Goal: Information Seeking & Learning: Learn about a topic

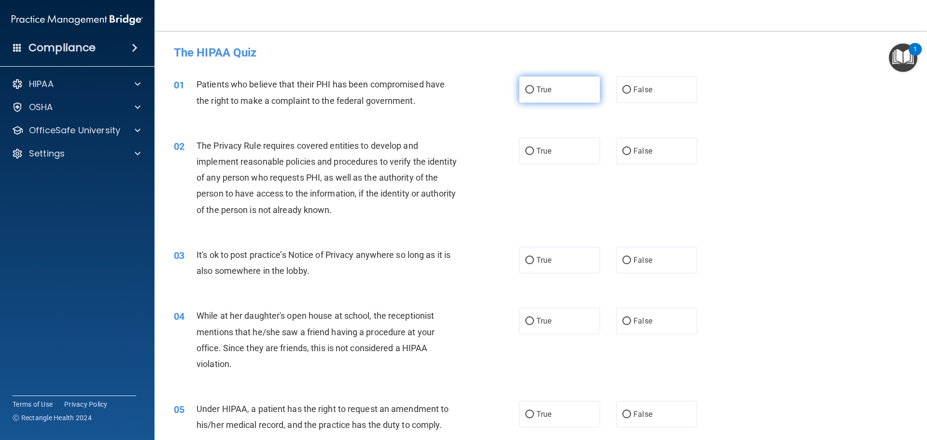
click at [548, 93] on span "True" at bounding box center [544, 89] width 15 height 9
click at [534, 93] on input "True" at bounding box center [530, 89] width 9 height 7
radio input "true"
click at [552, 154] on label "True" at bounding box center [559, 151] width 81 height 27
click at [534, 154] on input "True" at bounding box center [530, 151] width 9 height 7
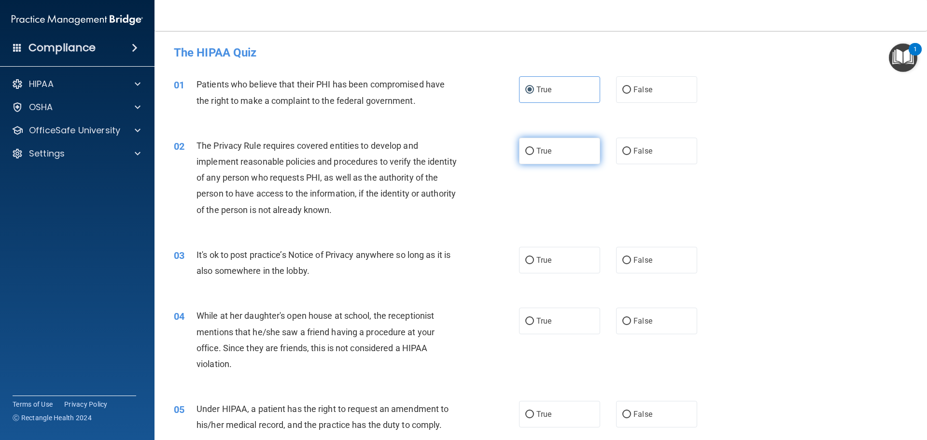
radio input "true"
click at [610, 255] on div "True False" at bounding box center [616, 260] width 195 height 27
drag, startPoint x: 619, startPoint y: 259, endPoint x: 632, endPoint y: 299, distance: 41.1
click at [623, 261] on input "False" at bounding box center [627, 260] width 9 height 7
radio input "true"
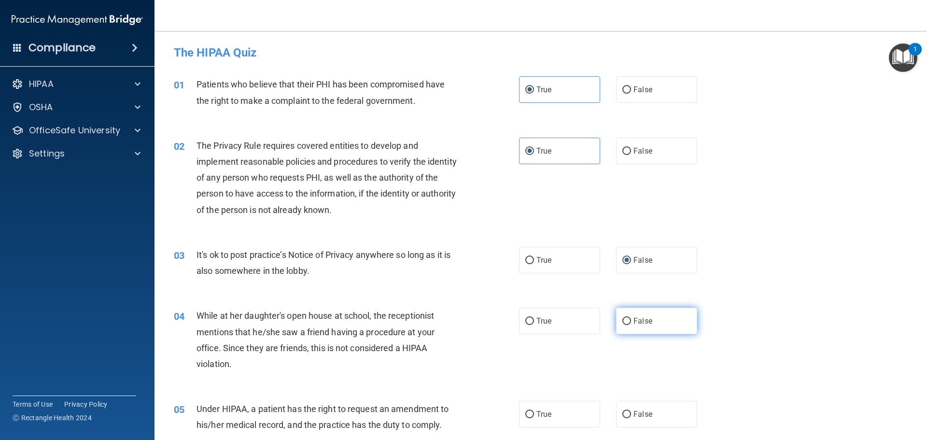
click at [634, 324] on span "False" at bounding box center [643, 320] width 19 height 9
click at [631, 324] on input "False" at bounding box center [627, 321] width 9 height 7
radio input "true"
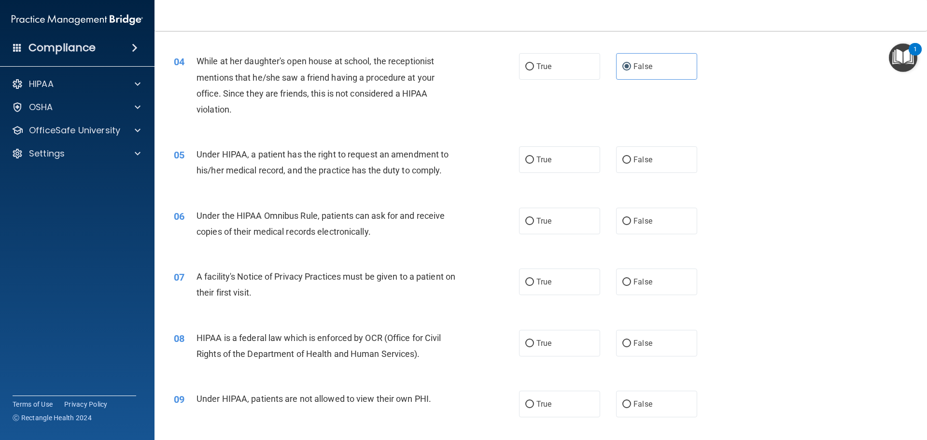
scroll to position [290, 0]
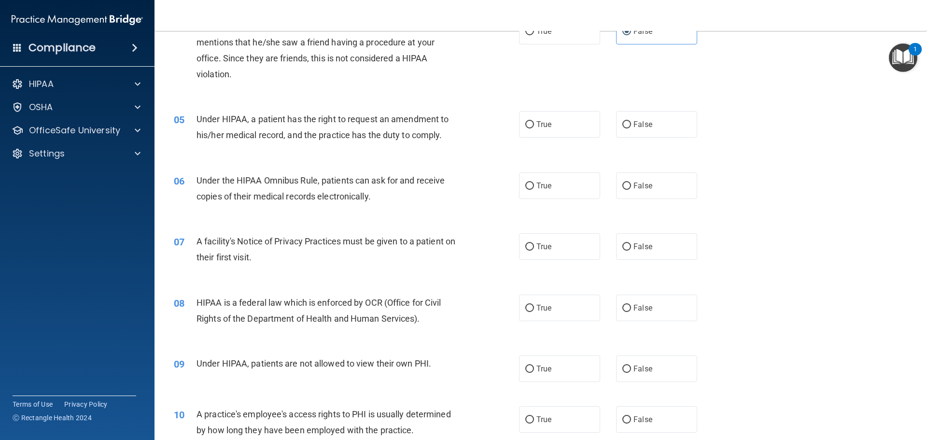
drag, startPoint x: 664, startPoint y: 128, endPoint x: 626, endPoint y: 152, distance: 43.8
click at [664, 128] on label "False" at bounding box center [656, 124] width 81 height 27
click at [631, 128] on input "False" at bounding box center [627, 124] width 9 height 7
radio input "true"
click at [589, 182] on label "True" at bounding box center [559, 185] width 81 height 27
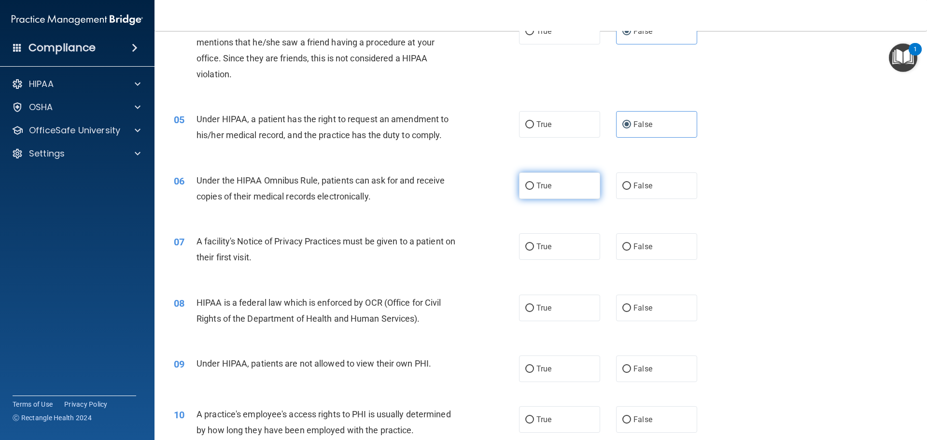
click at [534, 183] on input "True" at bounding box center [530, 186] width 9 height 7
radio input "true"
click at [558, 255] on label "True" at bounding box center [559, 246] width 81 height 27
click at [534, 251] on input "True" at bounding box center [530, 246] width 9 height 7
radio input "true"
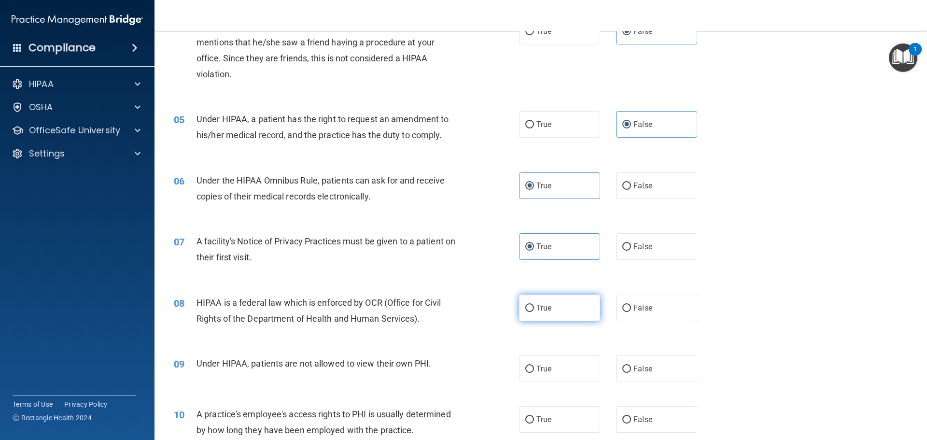
click at [541, 321] on label "True" at bounding box center [559, 308] width 81 height 27
click at [534, 312] on input "True" at bounding box center [530, 308] width 9 height 7
radio input "true"
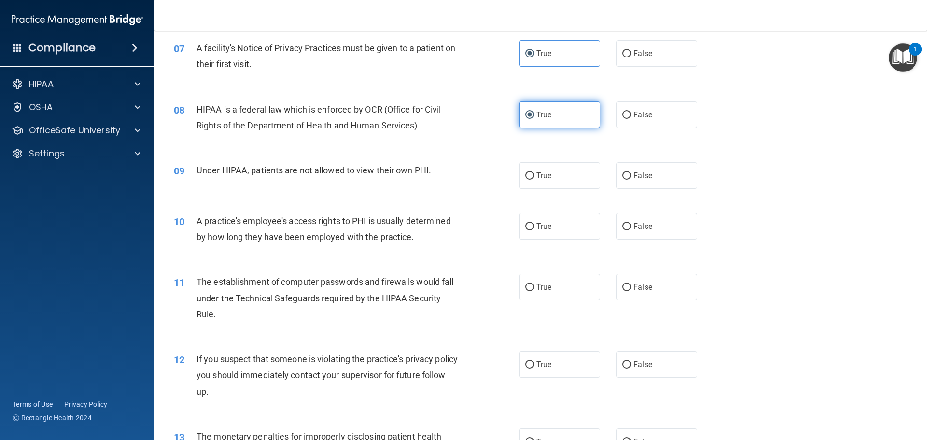
scroll to position [580, 0]
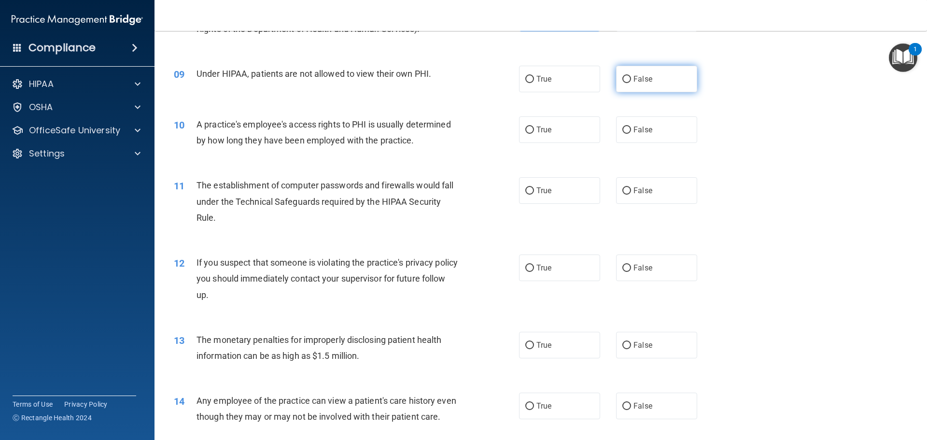
click at [629, 89] on label "False" at bounding box center [656, 79] width 81 height 27
click at [629, 83] on input "False" at bounding box center [627, 79] width 9 height 7
radio input "true"
click at [636, 136] on label "False" at bounding box center [656, 129] width 81 height 27
click at [631, 134] on input "False" at bounding box center [627, 130] width 9 height 7
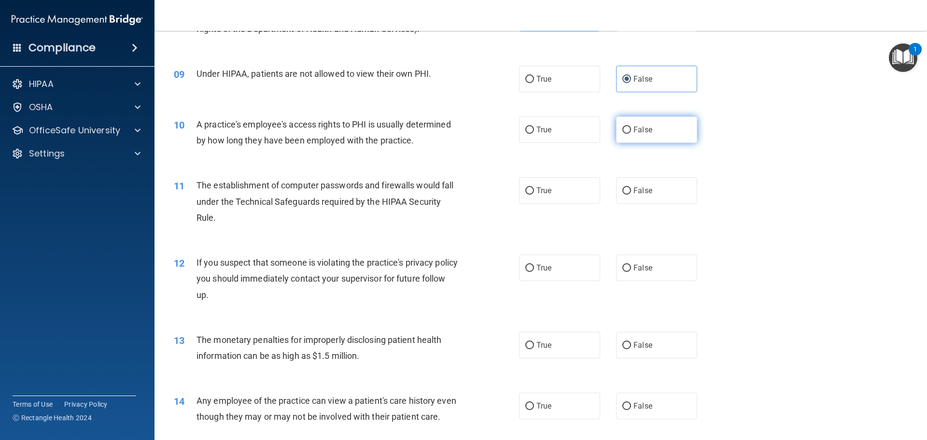
radio input "true"
click at [595, 195] on label "True" at bounding box center [559, 190] width 81 height 27
click at [534, 195] on input "True" at bounding box center [530, 190] width 9 height 7
radio input "true"
click at [563, 267] on label "True" at bounding box center [559, 268] width 81 height 27
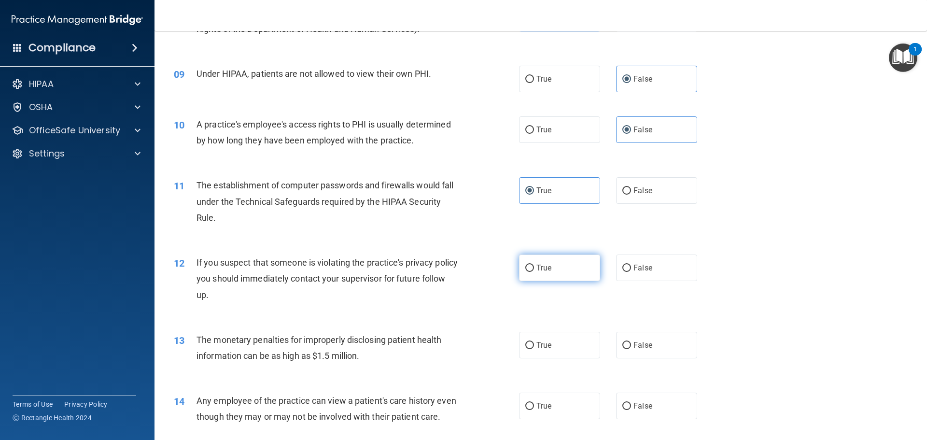
click at [534, 267] on input "True" at bounding box center [530, 268] width 9 height 7
radio input "true"
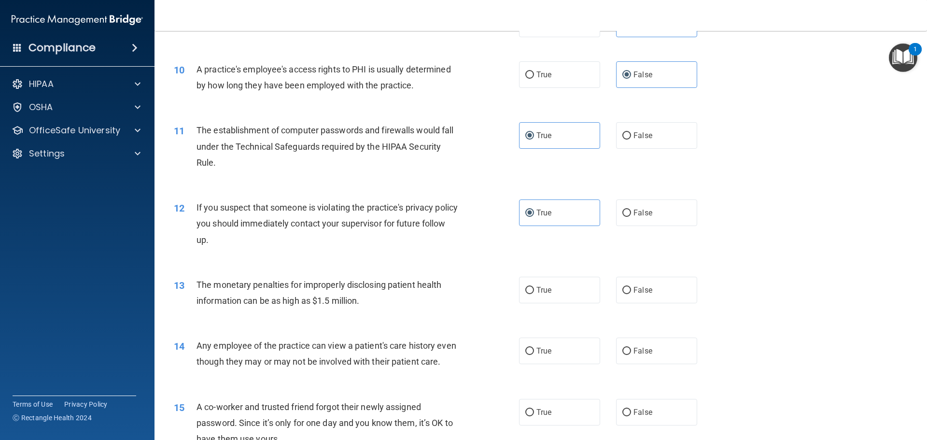
scroll to position [773, 0]
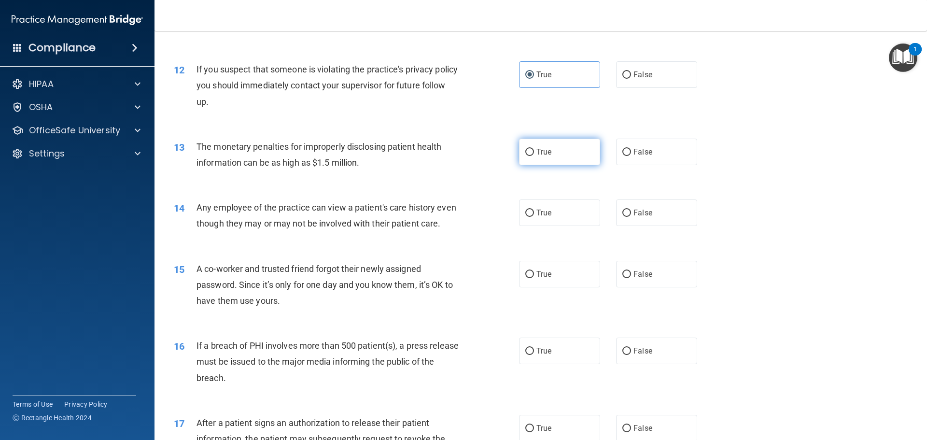
click at [546, 151] on span "True" at bounding box center [544, 151] width 15 height 9
click at [534, 151] on input "True" at bounding box center [530, 152] width 9 height 7
radio input "true"
click at [652, 216] on label "False" at bounding box center [656, 212] width 81 height 27
click at [631, 216] on input "False" at bounding box center [627, 213] width 9 height 7
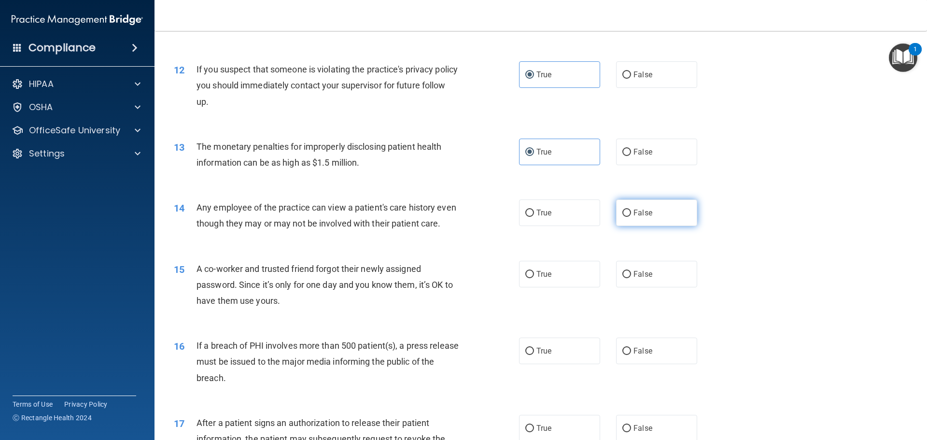
radio input "true"
click at [645, 279] on span "False" at bounding box center [643, 274] width 19 height 9
click at [631, 278] on input "False" at bounding box center [627, 274] width 9 height 7
radio input "true"
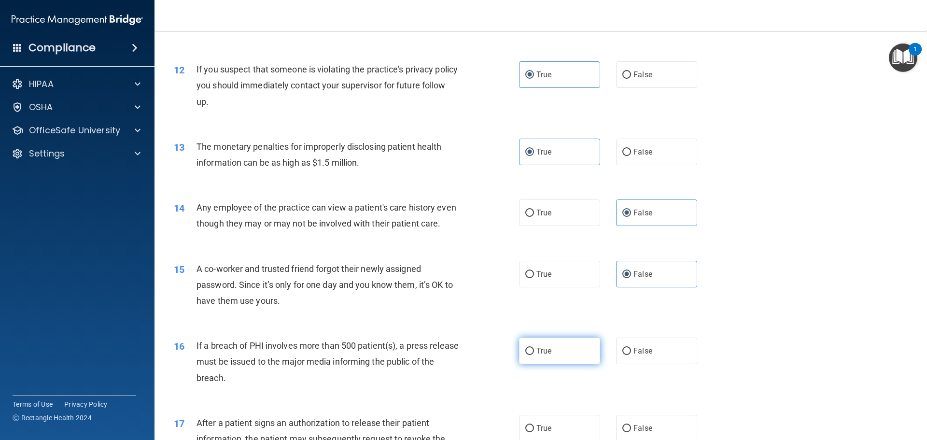
click at [552, 364] on label "True" at bounding box center [559, 351] width 81 height 27
click at [534, 355] on input "True" at bounding box center [530, 351] width 9 height 7
radio input "true"
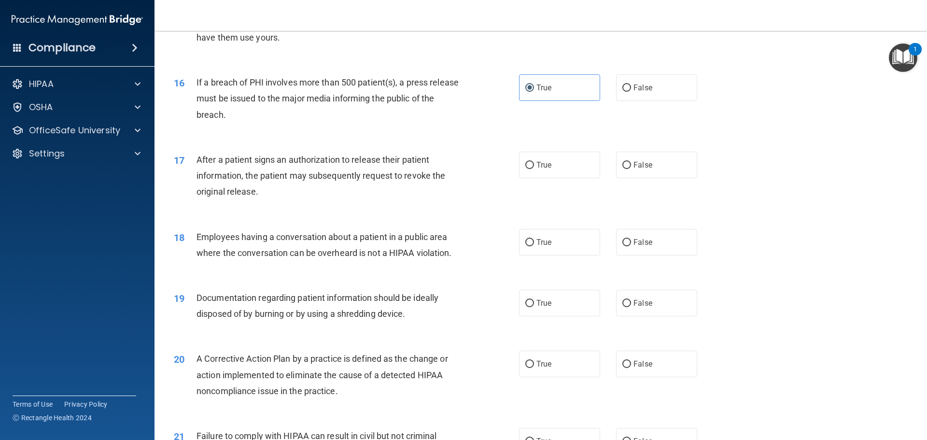
scroll to position [1063, 0]
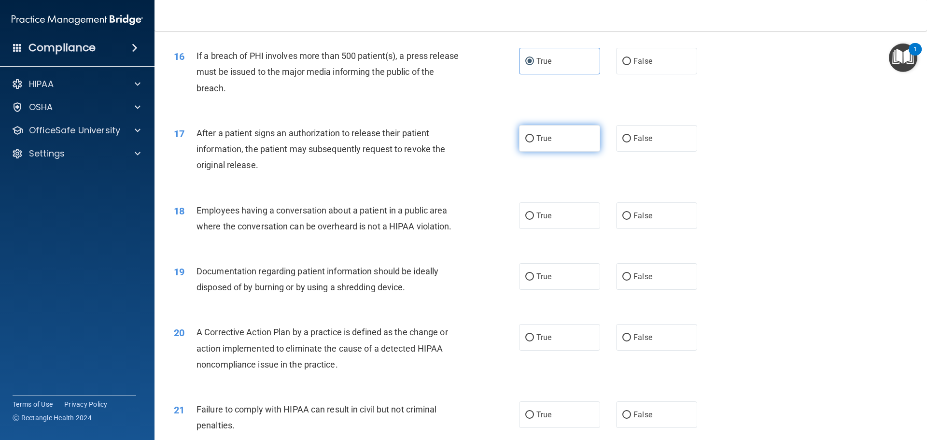
click at [578, 152] on label "True" at bounding box center [559, 138] width 81 height 27
click at [534, 142] on input "True" at bounding box center [530, 138] width 9 height 7
radio input "true"
drag, startPoint x: 632, startPoint y: 227, endPoint x: 597, endPoint y: 276, distance: 60.3
click at [634, 220] on span "False" at bounding box center [643, 215] width 19 height 9
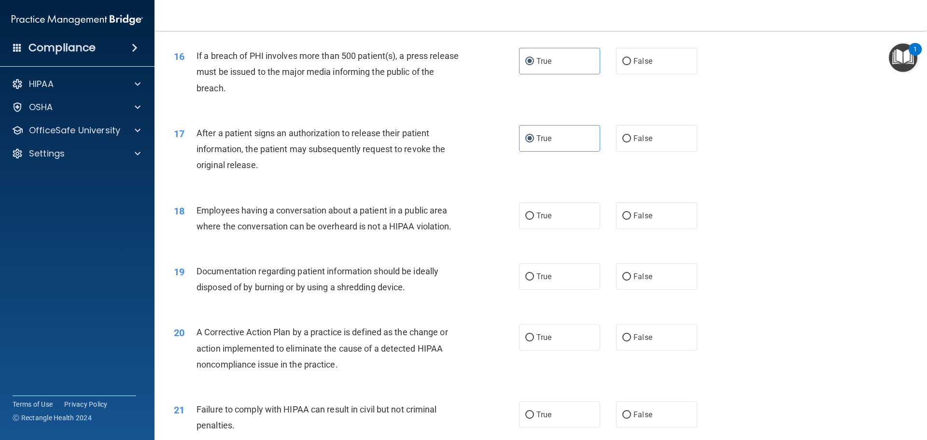
click at [631, 220] on input "False" at bounding box center [627, 216] width 9 height 7
radio input "true"
click at [572, 290] on label "True" at bounding box center [559, 276] width 81 height 27
click at [534, 281] on input "True" at bounding box center [530, 276] width 9 height 7
radio input "true"
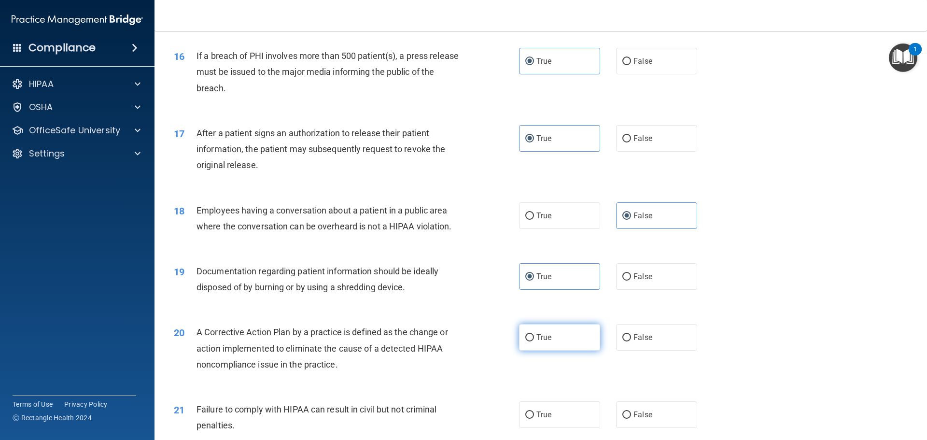
click at [543, 351] on label "True" at bounding box center [559, 337] width 81 height 27
click at [534, 342] on input "True" at bounding box center [530, 337] width 9 height 7
radio input "true"
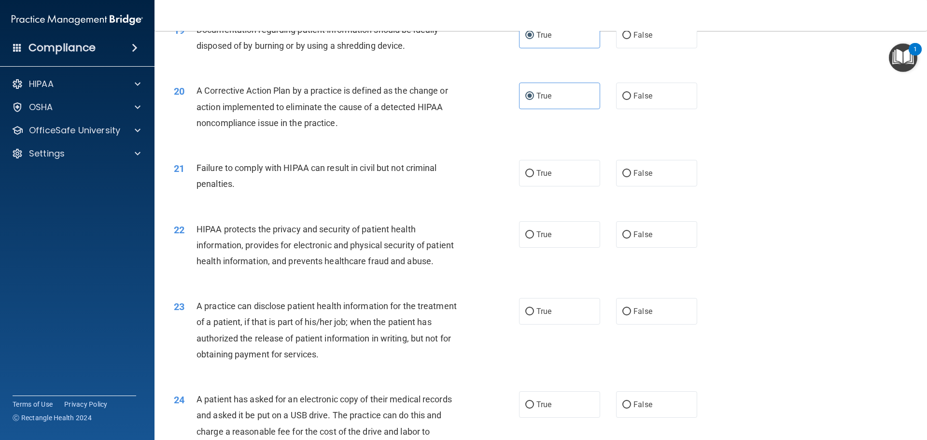
scroll to position [1352, 0]
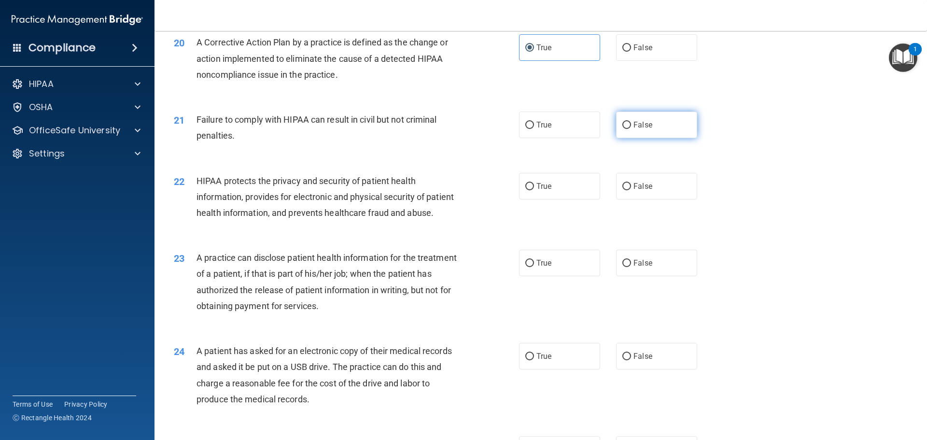
click at [657, 134] on label "False" at bounding box center [656, 125] width 81 height 27
click at [631, 129] on input "False" at bounding box center [627, 125] width 9 height 7
radio input "true"
drag, startPoint x: 527, startPoint y: 234, endPoint x: 531, endPoint y: 229, distance: 6.2
click at [529, 226] on div "22 HIPAA protects the privacy and security of patient health information, provi…" at bounding box center [346, 199] width 374 height 53
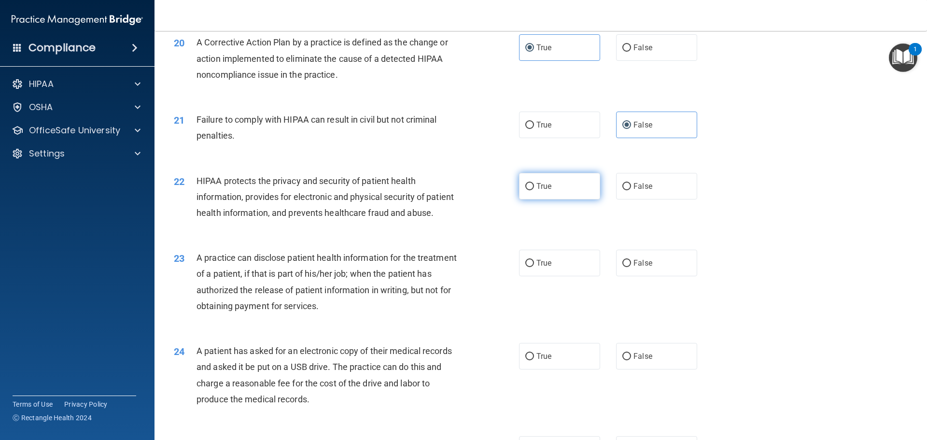
click at [553, 197] on label "True" at bounding box center [559, 186] width 81 height 27
click at [534, 190] on input "True" at bounding box center [530, 186] width 9 height 7
radio input "true"
drag, startPoint x: 636, startPoint y: 291, endPoint x: 612, endPoint y: 312, distance: 31.5
click at [634, 268] on span "False" at bounding box center [643, 262] width 19 height 9
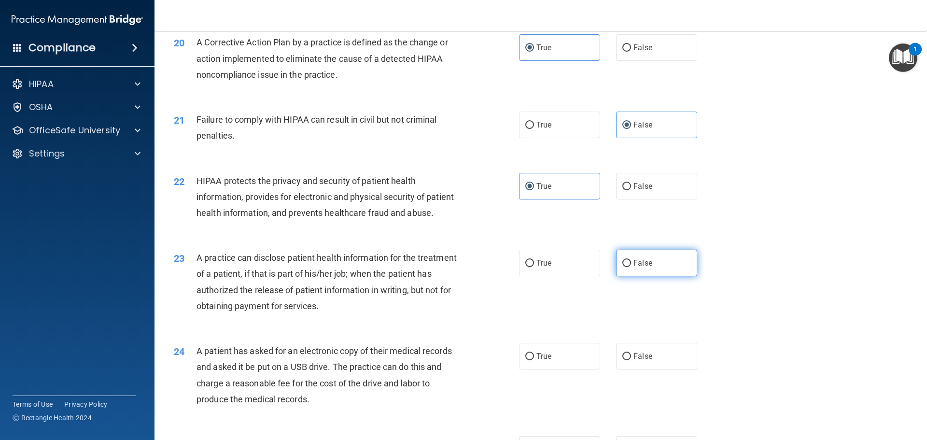
click at [656, 276] on label "False" at bounding box center [656, 263] width 81 height 27
click at [631, 267] on input "False" at bounding box center [627, 263] width 9 height 7
radio input "true"
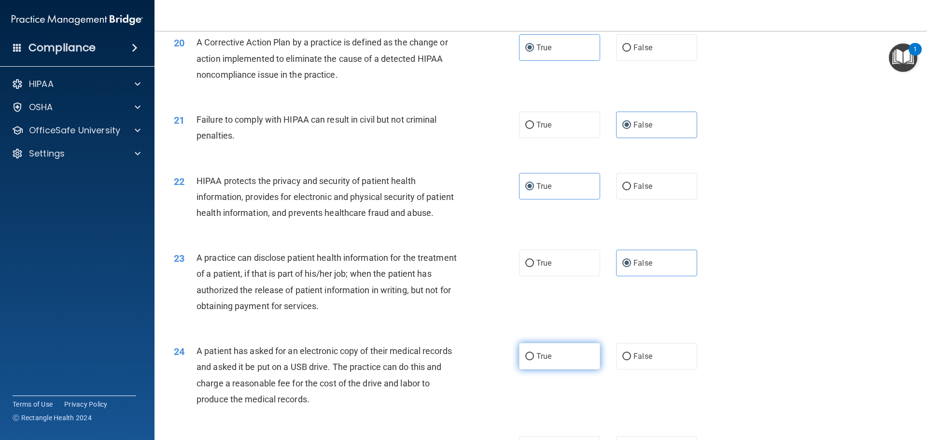
click at [566, 370] on label "True" at bounding box center [559, 356] width 81 height 27
click at [534, 360] on input "True" at bounding box center [530, 356] width 9 height 7
radio input "true"
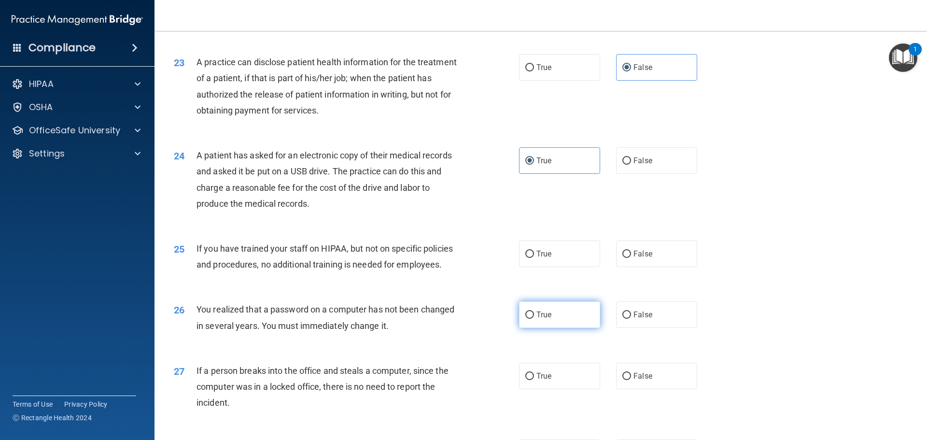
scroll to position [1642, 0]
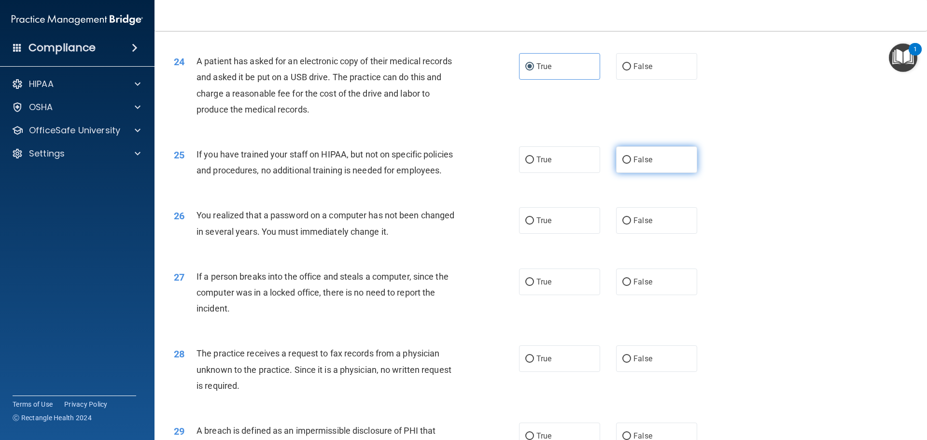
click at [649, 173] on label "False" at bounding box center [656, 159] width 81 height 27
click at [631, 164] on input "False" at bounding box center [627, 160] width 9 height 7
radio input "true"
click at [559, 234] on label "True" at bounding box center [559, 220] width 81 height 27
click at [534, 225] on input "True" at bounding box center [530, 220] width 9 height 7
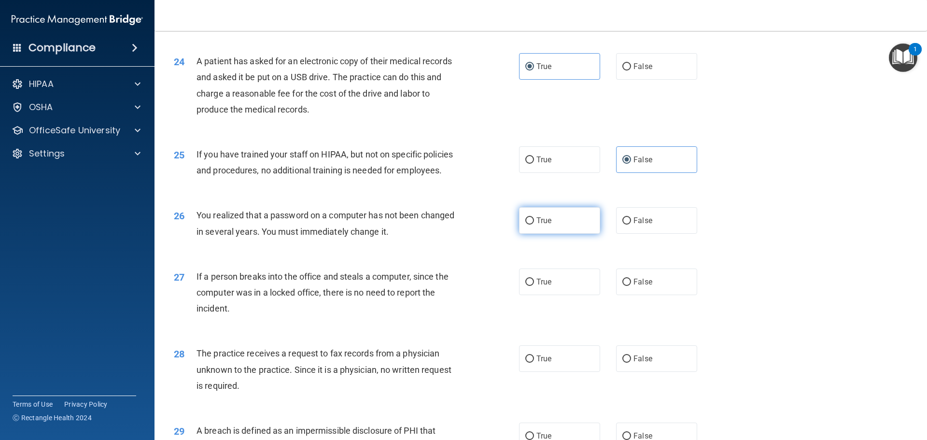
radio input "true"
drag, startPoint x: 647, startPoint y: 323, endPoint x: 637, endPoint y: 354, distance: 31.9
click at [647, 295] on label "False" at bounding box center [656, 282] width 81 height 27
click at [631, 286] on input "False" at bounding box center [627, 282] width 9 height 7
radio input "true"
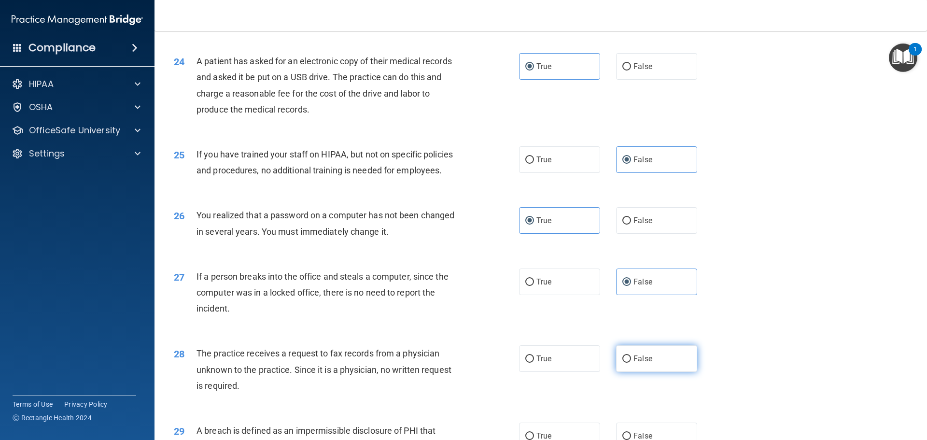
click at [628, 372] on label "False" at bounding box center [656, 358] width 81 height 27
click at [628, 363] on input "False" at bounding box center [627, 359] width 9 height 7
radio input "true"
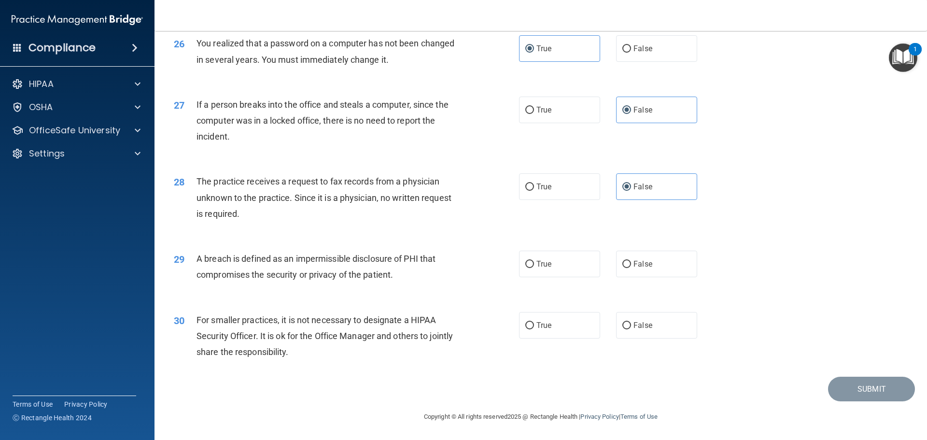
scroll to position [1846, 0]
click at [519, 255] on label "True" at bounding box center [559, 264] width 81 height 27
click at [526, 261] on input "True" at bounding box center [530, 264] width 9 height 7
radio input "true"
drag, startPoint x: 632, startPoint y: 329, endPoint x: 633, endPoint y: 316, distance: 12.6
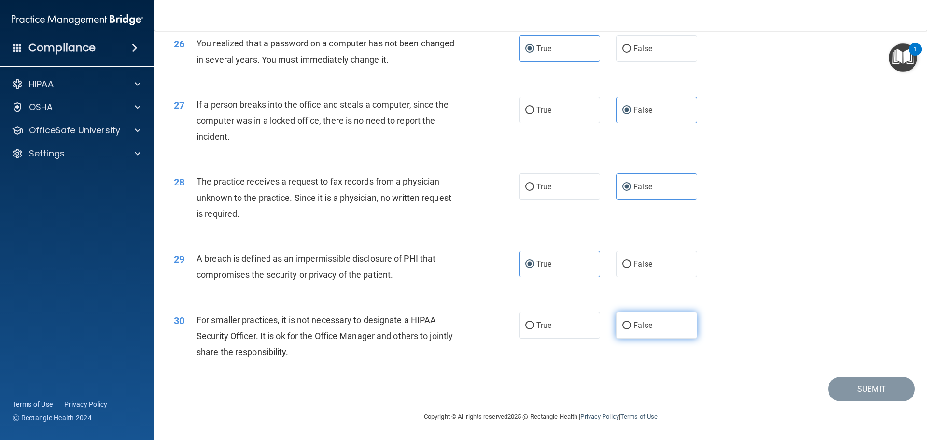
click at [634, 329] on span "False" at bounding box center [643, 325] width 19 height 9
click at [643, 326] on span "False" at bounding box center [643, 325] width 19 height 9
click at [631, 326] on input "False" at bounding box center [627, 325] width 9 height 7
radio input "true"
click at [855, 391] on button "Submit" at bounding box center [871, 389] width 87 height 25
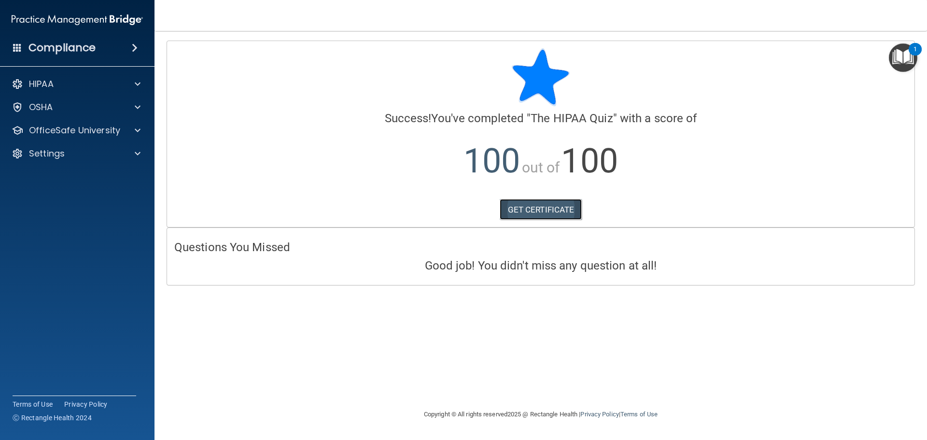
click at [561, 214] on link "GET CERTIFICATE" at bounding box center [541, 209] width 83 height 21
click at [109, 127] on p "OfficeSafe University" at bounding box center [74, 131] width 91 height 12
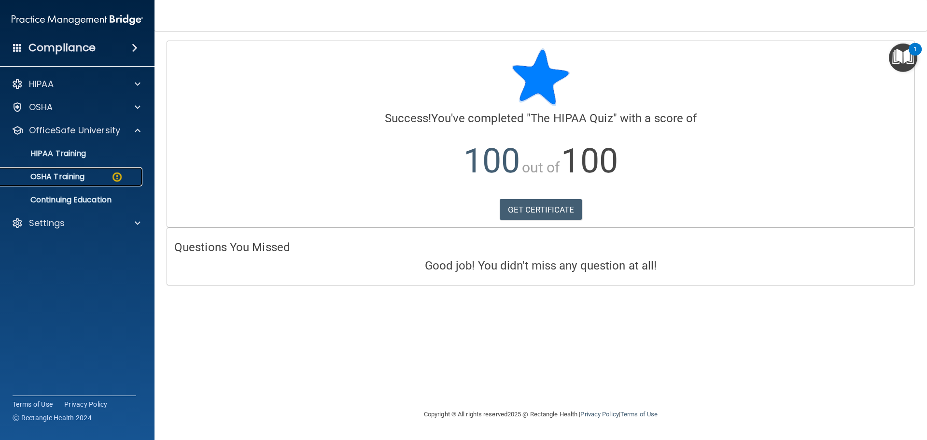
click at [83, 183] on link "OSHA Training" at bounding box center [66, 176] width 152 height 19
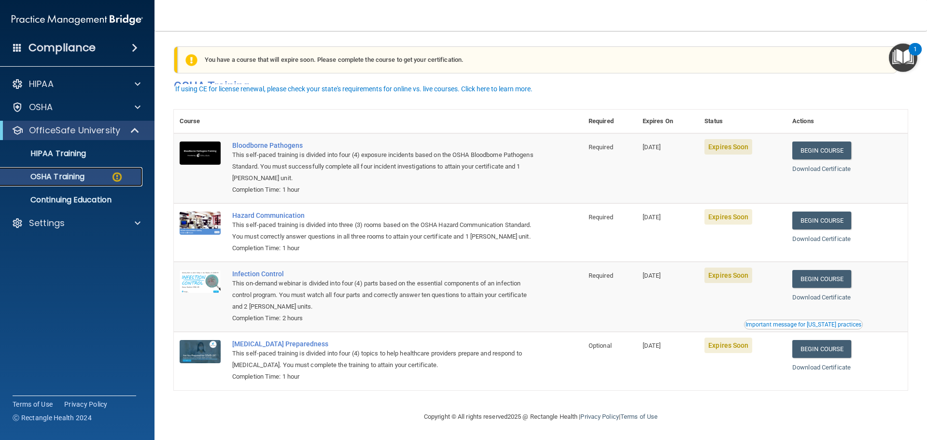
scroll to position [16, 0]
click at [844, 142] on link "Begin Course" at bounding box center [822, 151] width 59 height 18
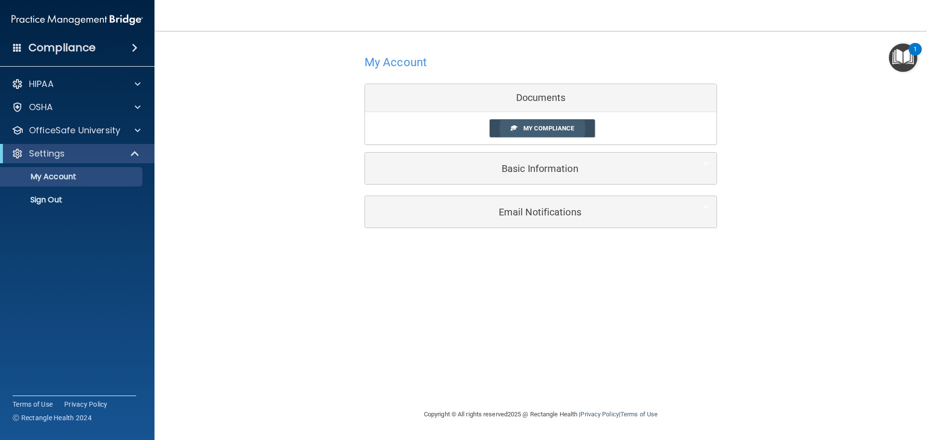
click at [559, 126] on span "My Compliance" at bounding box center [549, 128] width 51 height 7
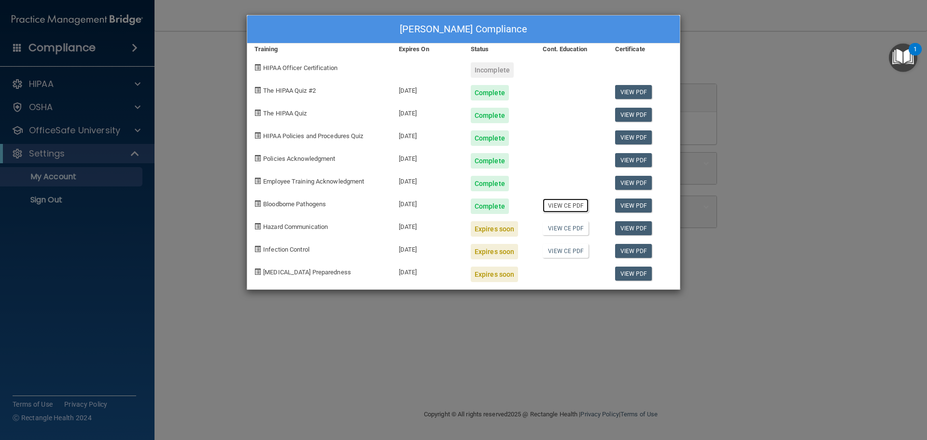
click at [587, 205] on link "View CE PDF" at bounding box center [566, 206] width 46 height 14
click at [634, 203] on link "View PDF" at bounding box center [633, 206] width 37 height 14
click at [156, 333] on div "Keeley Brown's Compliance Training Expires On Status Cont. Education Certificat…" at bounding box center [463, 220] width 927 height 440
